Goal: Task Accomplishment & Management: Complete application form

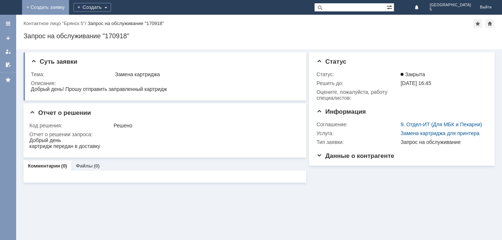
click at [69, 11] on link "+ Создать заявку" at bounding box center [45, 7] width 47 height 15
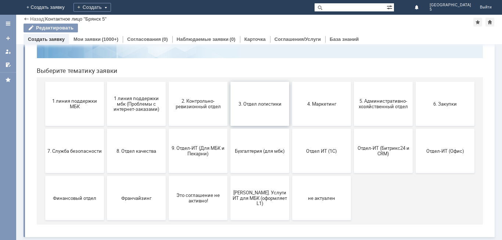
scroll to position [60, 0]
click at [197, 107] on span "2. Контрольно-ревизионный отдел" at bounding box center [198, 103] width 54 height 11
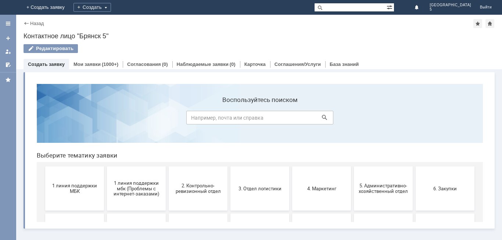
scroll to position [0, 0]
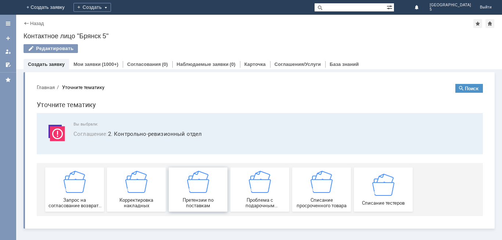
click at [209, 184] on img at bounding box center [198, 181] width 22 height 22
click at [76, 186] on img at bounding box center [75, 181] width 22 height 22
click at [28, 22] on div "Назад" at bounding box center [34, 24] width 20 height 6
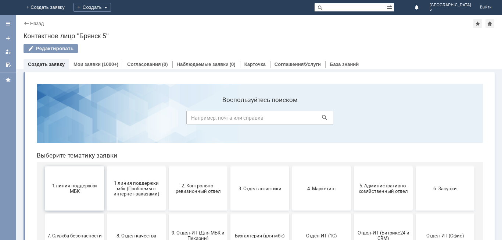
click at [68, 186] on span "1 линия поддержки МБК" at bounding box center [74, 188] width 54 height 11
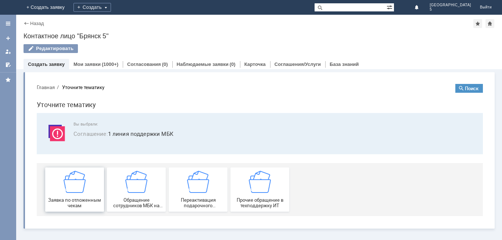
click at [80, 194] on div "Заявка по отложенным чекам" at bounding box center [74, 188] width 54 height 37
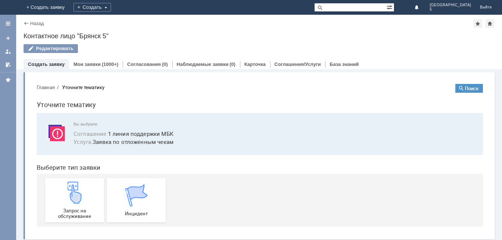
click at [80, 194] on img at bounding box center [75, 192] width 22 height 22
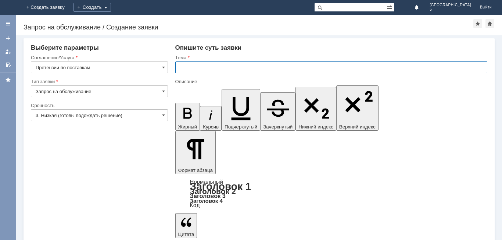
click at [191, 67] on input "text" at bounding box center [331, 67] width 312 height 12
paste input "Акт расхождений по поступлению № Т2-2091 от [DATE]"
type input "Акт расхождений по поступлению № Т2-2091 от [DATE]"
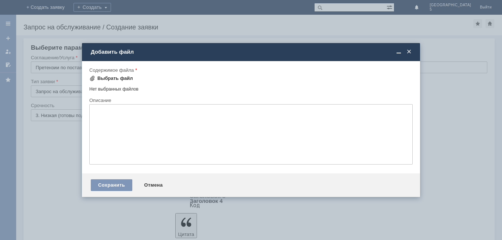
click at [92, 76] on span at bounding box center [92, 78] width 6 height 6
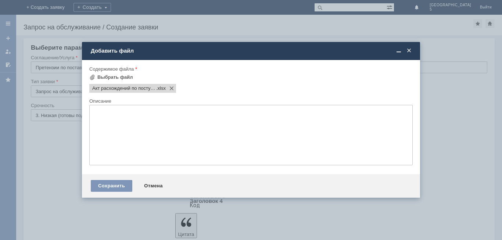
scroll to position [0, 0]
click at [117, 186] on div "Сохранить" at bounding box center [112, 186] width 42 height 12
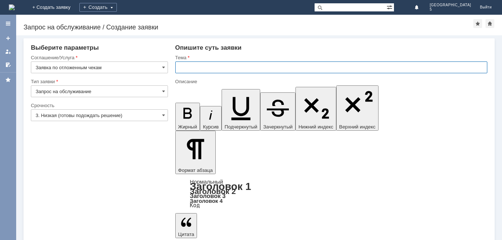
click at [195, 66] on input "text" at bounding box center [331, 67] width 312 height 12
type input "отложенный чек 22.08.2025"
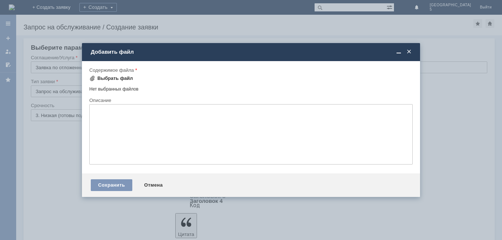
click at [93, 78] on span at bounding box center [92, 78] width 6 height 6
click at [407, 50] on span at bounding box center [408, 52] width 7 height 7
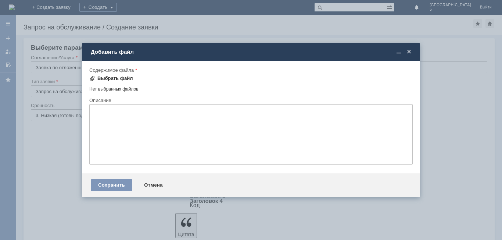
click at [91, 77] on span at bounding box center [92, 78] width 6 height 6
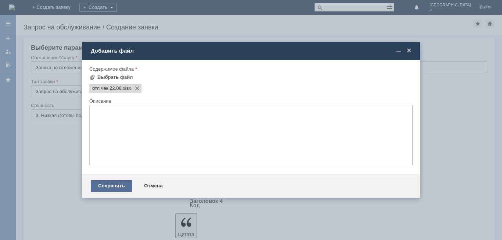
click at [112, 187] on div "Сохранить" at bounding box center [112, 186] width 42 height 12
